Goal: Task Accomplishment & Management: Use online tool/utility

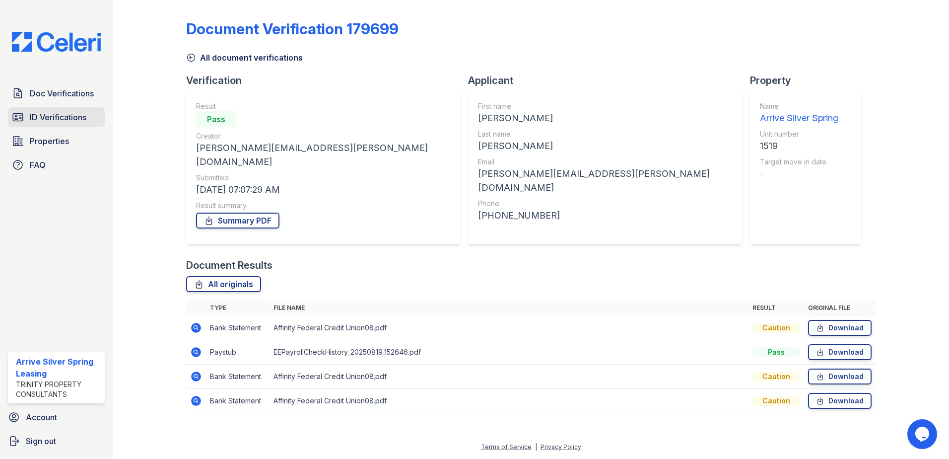
click at [58, 111] on span "ID Verifications" at bounding box center [58, 117] width 57 height 12
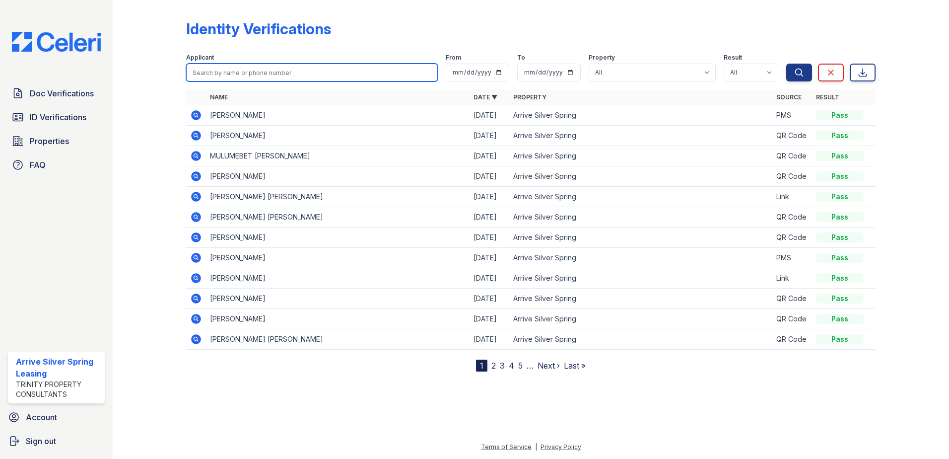
click at [224, 74] on input "search" at bounding box center [312, 73] width 252 height 18
click at [133, 100] on div at bounding box center [158, 187] width 58 height 367
